Goal: Task Accomplishment & Management: Use online tool/utility

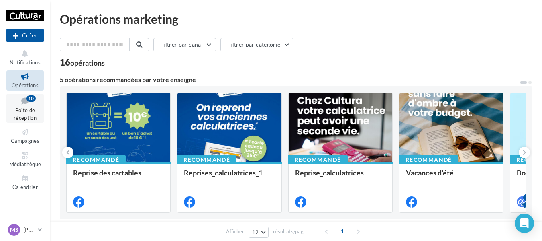
click at [24, 104] on icon at bounding box center [25, 100] width 33 height 11
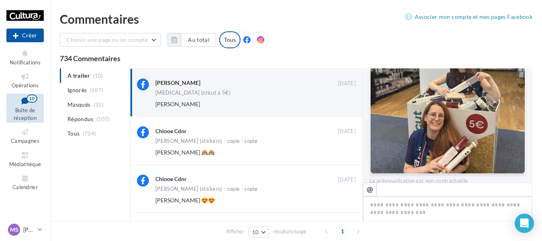
scroll to position [134, 0]
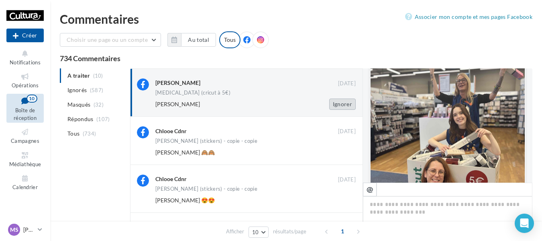
click at [337, 101] on button "Ignorer" at bounding box center [342, 103] width 27 height 11
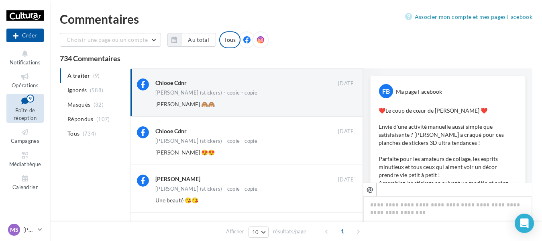
scroll to position [355, 0]
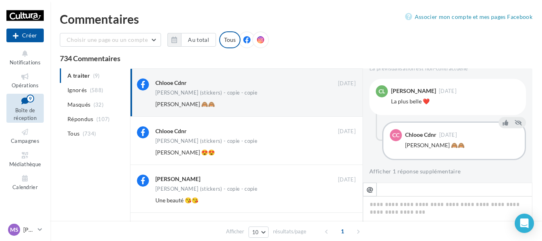
click at [337, 101] on button "Ignorer" at bounding box center [342, 103] width 27 height 11
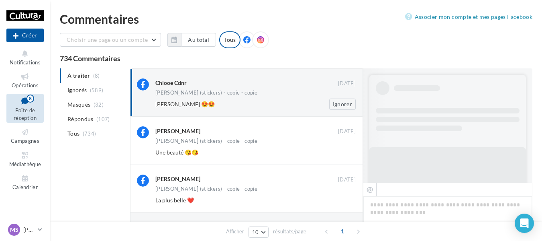
scroll to position [404, 0]
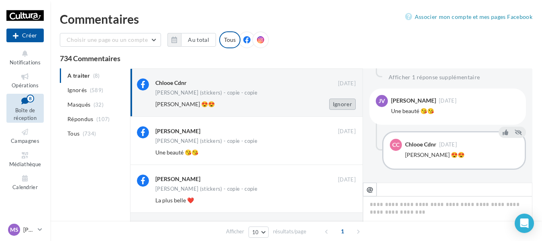
click at [338, 108] on button "Ignorer" at bounding box center [342, 103] width 27 height 11
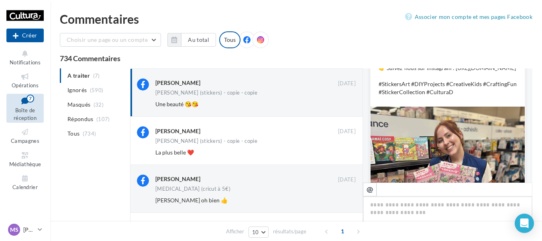
scroll to position [122, 0]
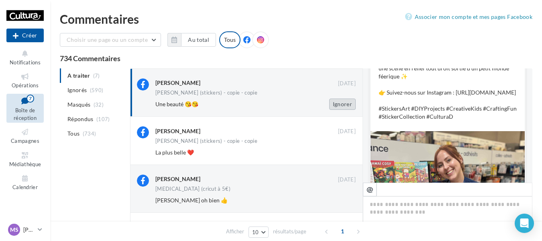
click at [347, 106] on button "Ignorer" at bounding box center [342, 103] width 27 height 11
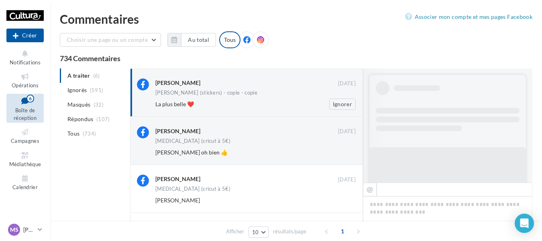
click at [269, 97] on div "Chloe (stickers) - copie - copie" at bounding box center [255, 93] width 200 height 7
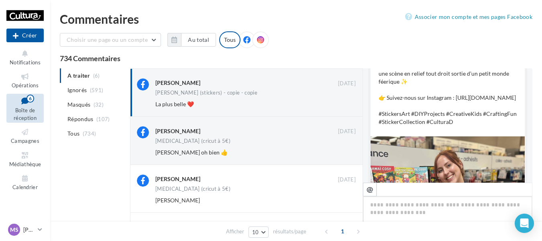
scroll to position [114, 0]
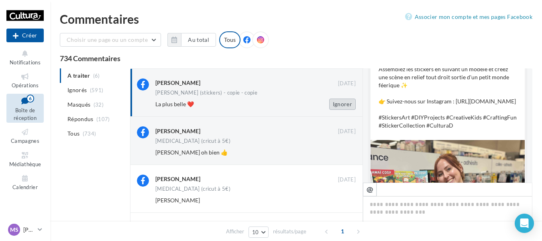
click at [338, 104] on button "Ignorer" at bounding box center [342, 103] width 27 height 11
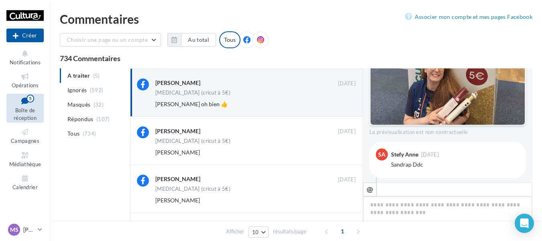
scroll to position [169, 0]
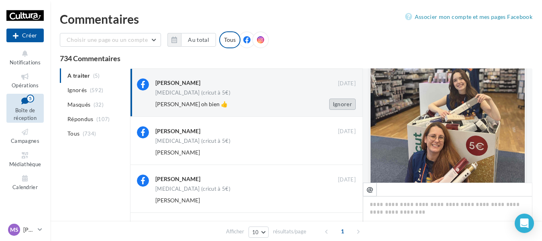
click at [344, 107] on button "Ignorer" at bounding box center [342, 103] width 27 height 11
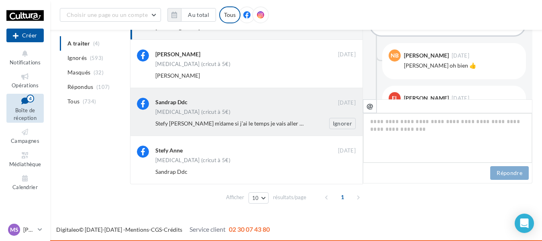
scroll to position [84, 0]
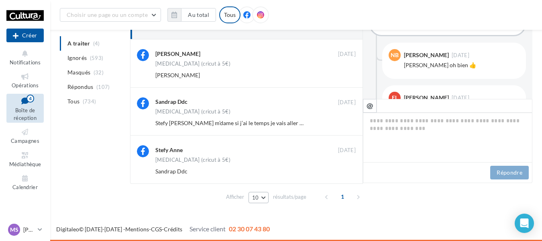
click at [261, 199] on button "10" at bounding box center [259, 197] width 20 height 11
click at [102, 63] on li "Ignorés (593)" at bounding box center [93, 58] width 67 height 14
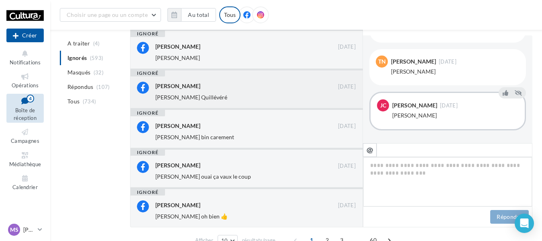
scroll to position [287, 0]
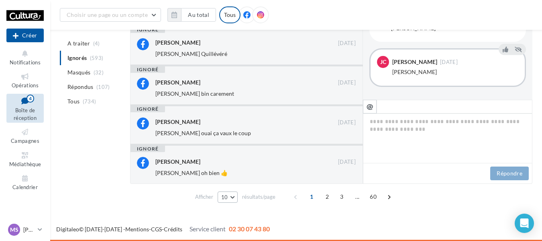
click at [237, 199] on button "10" at bounding box center [228, 196] width 20 height 11
click at [241, 186] on button "50" at bounding box center [246, 182] width 56 height 14
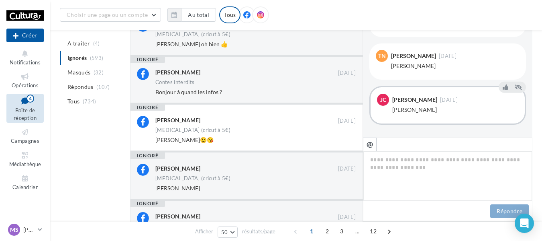
scroll to position [514, 0]
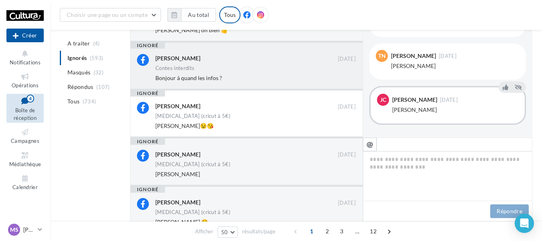
click at [247, 79] on div "Bonjour à quand les infos ?" at bounding box center [229, 78] width 148 height 8
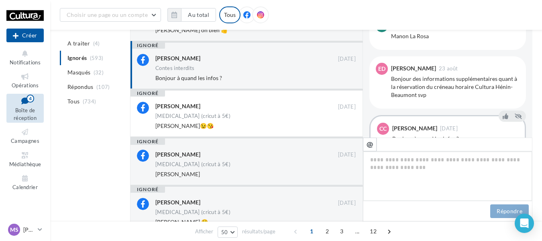
scroll to position [330, 0]
